Goal: Use online tool/utility: Utilize a website feature to perform a specific function

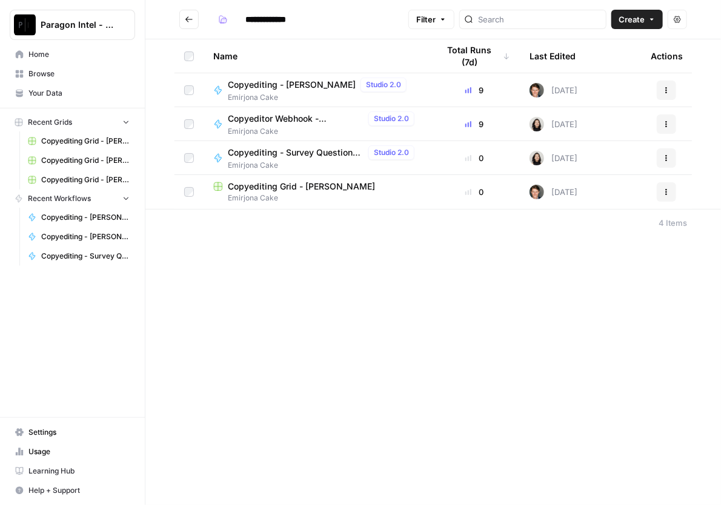
click at [305, 79] on span "Copyediting - [PERSON_NAME]" at bounding box center [292, 85] width 128 height 12
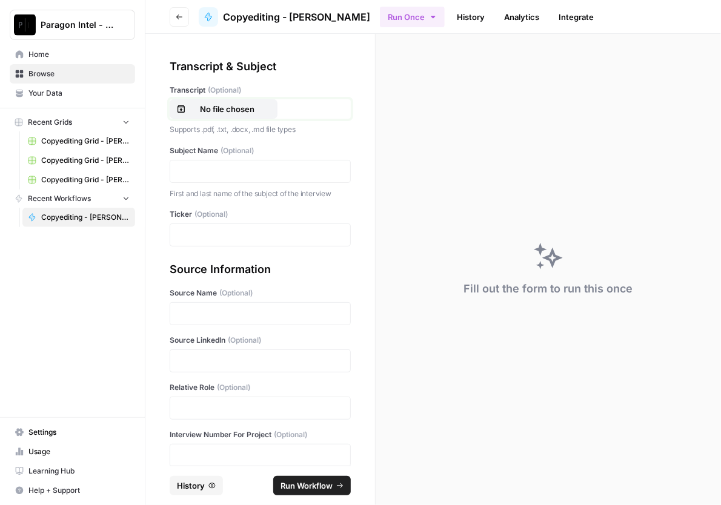
click at [235, 115] on p "No file chosen" at bounding box center [228, 109] width 78 height 12
click at [235, 110] on p "No file chosen" at bounding box center [228, 109] width 78 height 12
click at [209, 163] on div at bounding box center [260, 171] width 181 height 23
click at [270, 165] on p at bounding box center [260, 171] width 165 height 12
click at [216, 233] on p at bounding box center [260, 235] width 165 height 12
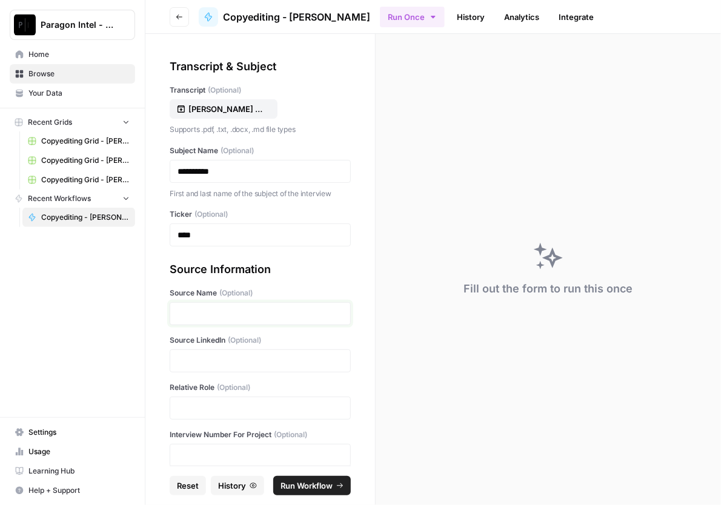
click at [204, 311] on p at bounding box center [260, 314] width 165 height 12
click at [194, 352] on div at bounding box center [260, 361] width 181 height 23
click at [209, 362] on p at bounding box center [260, 361] width 165 height 12
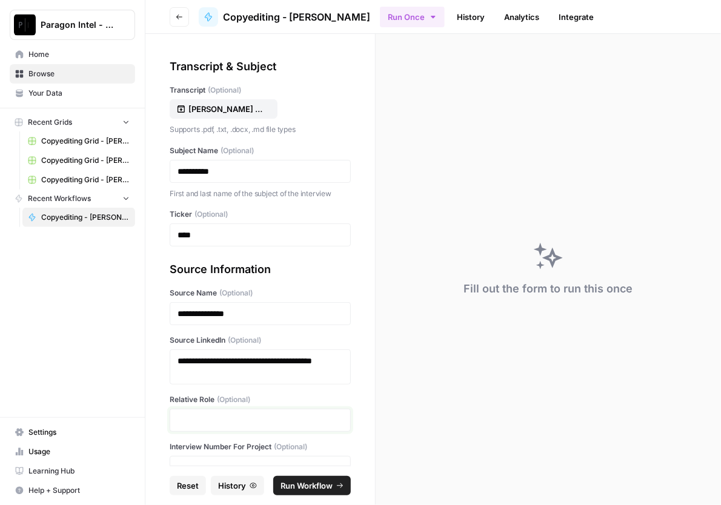
click at [198, 419] on p at bounding box center [260, 421] width 165 height 12
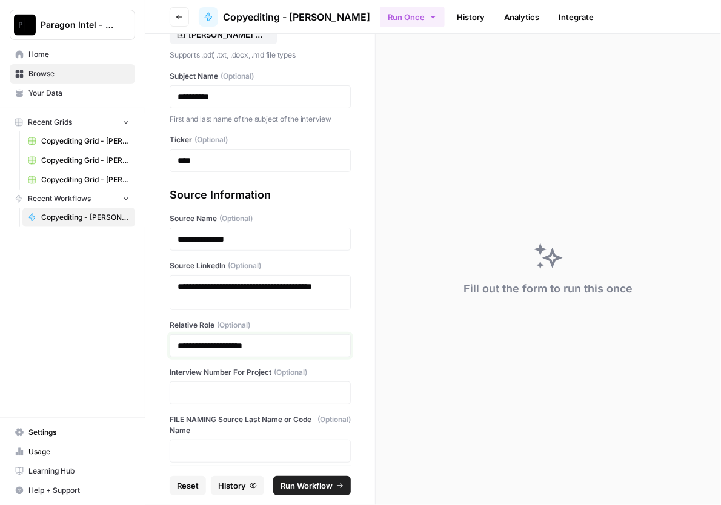
scroll to position [84, 0]
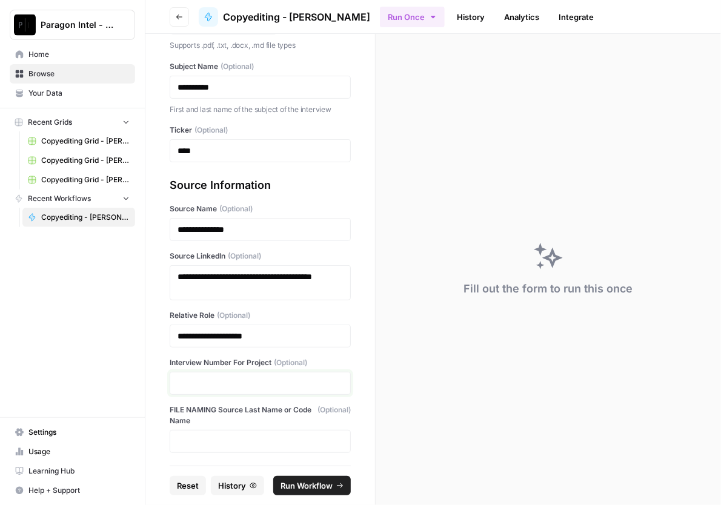
click at [199, 379] on p at bounding box center [260, 384] width 165 height 12
click at [291, 478] on button "Run Workflow" at bounding box center [312, 485] width 78 height 19
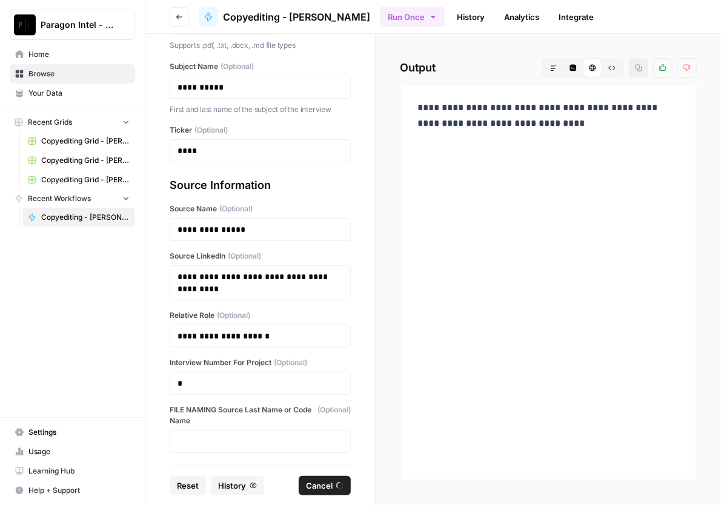
scroll to position [0, 0]
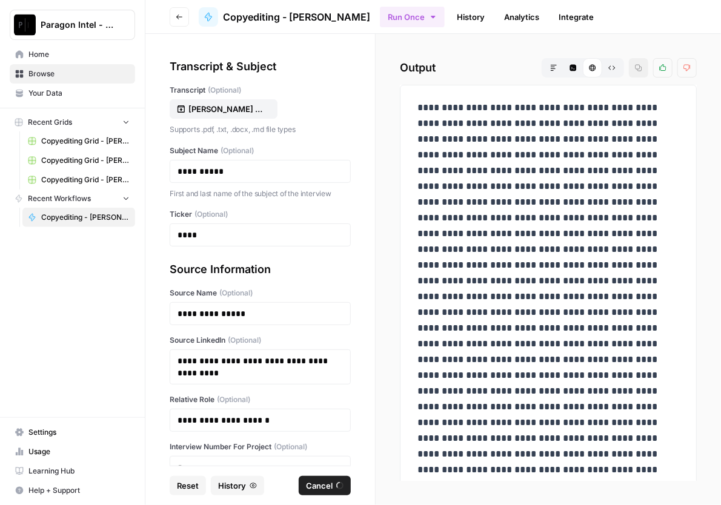
click at [189, 485] on span "Reset" at bounding box center [188, 486] width 22 height 12
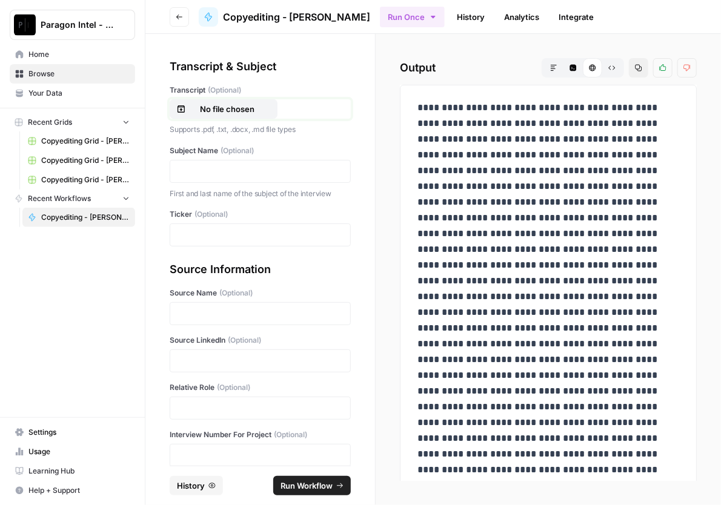
click at [230, 108] on p "No file chosen" at bounding box center [228, 109] width 78 height 12
click at [216, 166] on p at bounding box center [260, 171] width 165 height 12
click at [195, 241] on p at bounding box center [260, 235] width 165 height 12
click at [190, 313] on p at bounding box center [260, 314] width 165 height 12
click at [197, 364] on p at bounding box center [260, 361] width 165 height 12
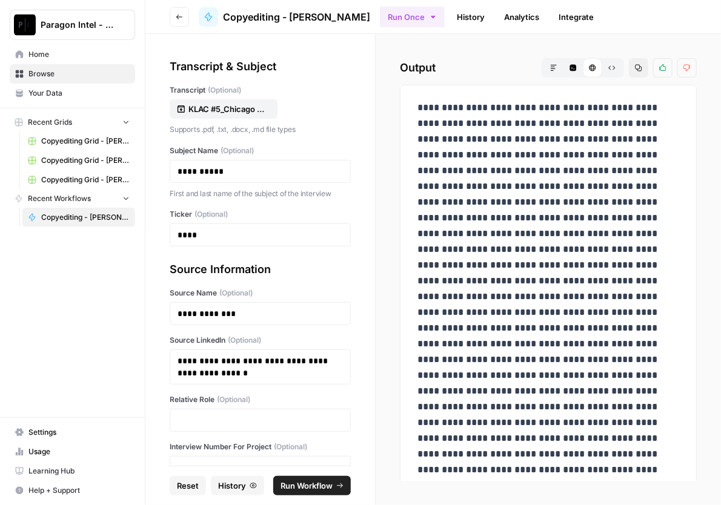
click at [211, 413] on div at bounding box center [260, 420] width 181 height 23
click at [250, 418] on p at bounding box center [260, 421] width 165 height 12
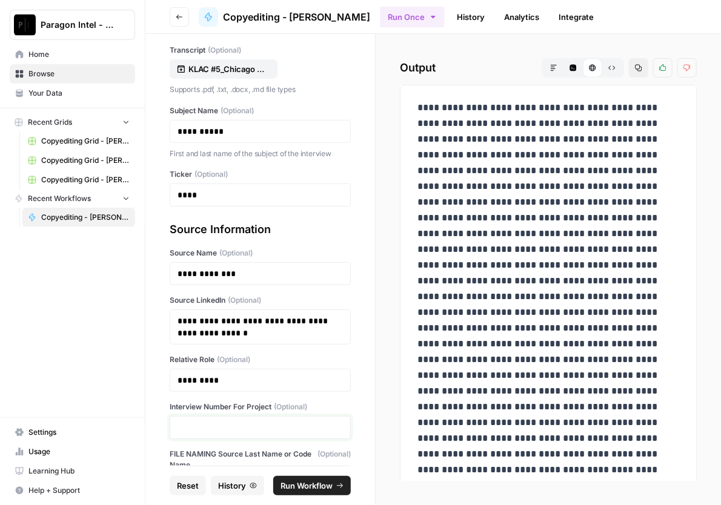
click at [196, 430] on p at bounding box center [260, 428] width 165 height 12
click at [321, 481] on span "Run Workflow" at bounding box center [307, 486] width 52 height 12
